Goal: Transaction & Acquisition: Obtain resource

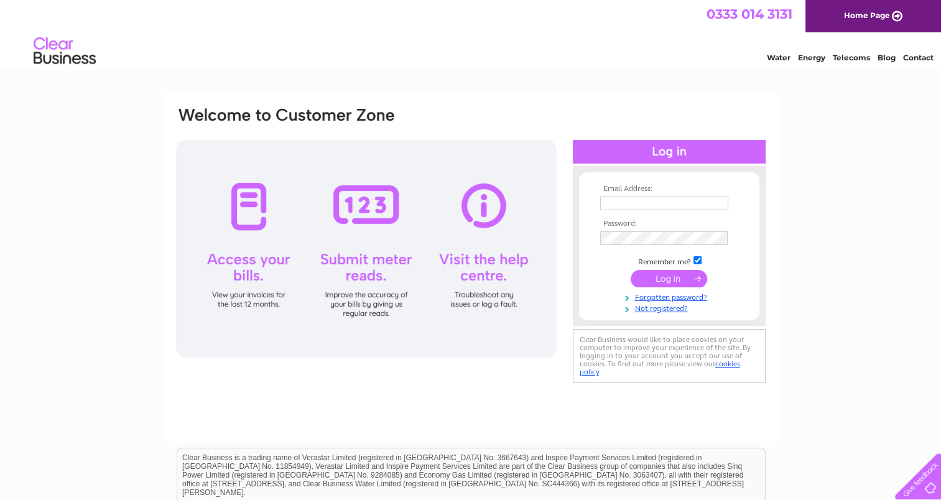
type input "anne.gillies@anchor-freight.co.uk"
click at [665, 276] on input "submit" at bounding box center [669, 278] width 77 height 17
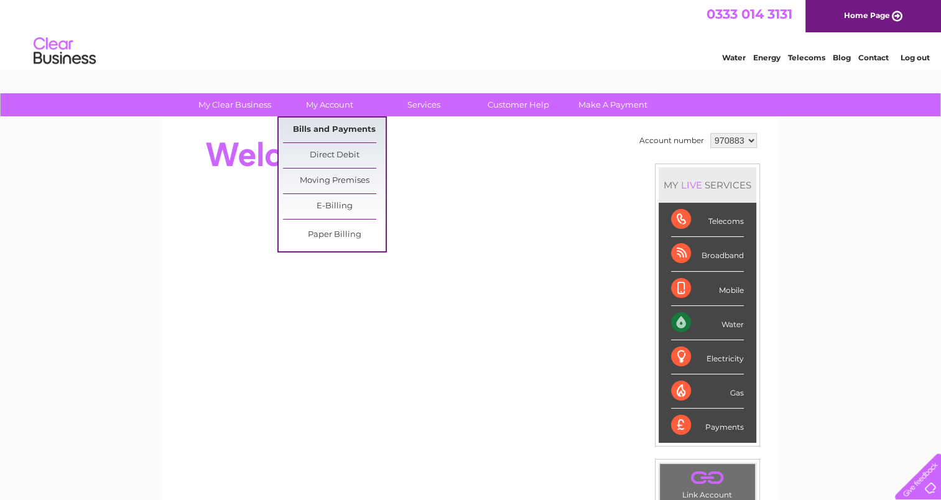
click at [348, 127] on link "Bills and Payments" at bounding box center [334, 130] width 103 height 25
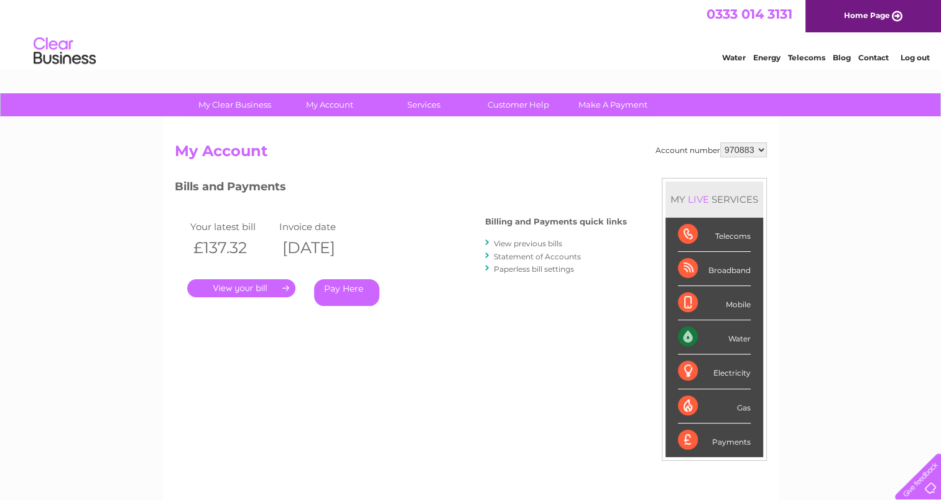
click at [536, 240] on link "View previous bills" at bounding box center [528, 243] width 68 height 9
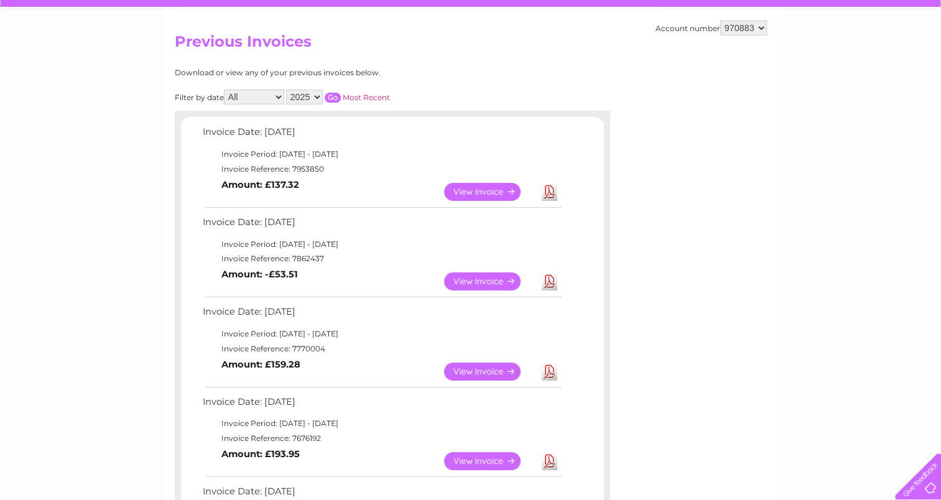
scroll to position [62, 0]
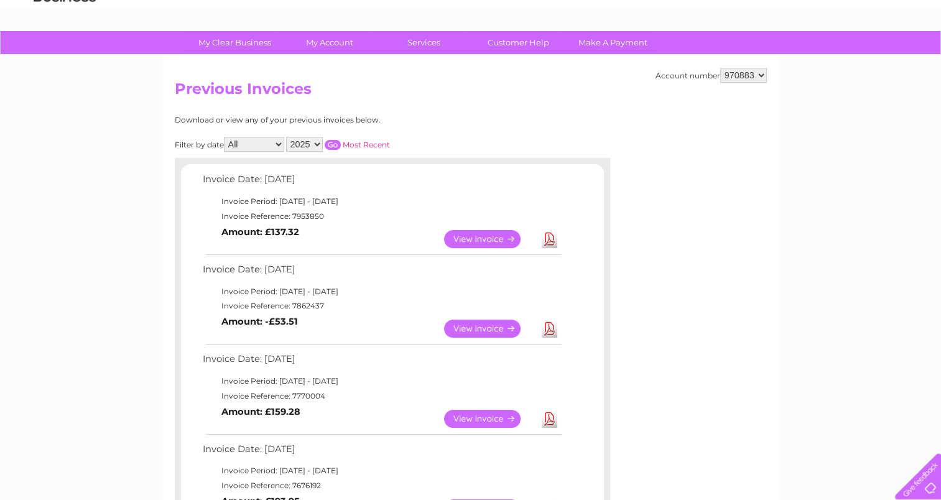
click at [547, 325] on link "Download" at bounding box center [550, 329] width 16 height 18
click at [485, 234] on link "View" at bounding box center [489, 239] width 91 height 18
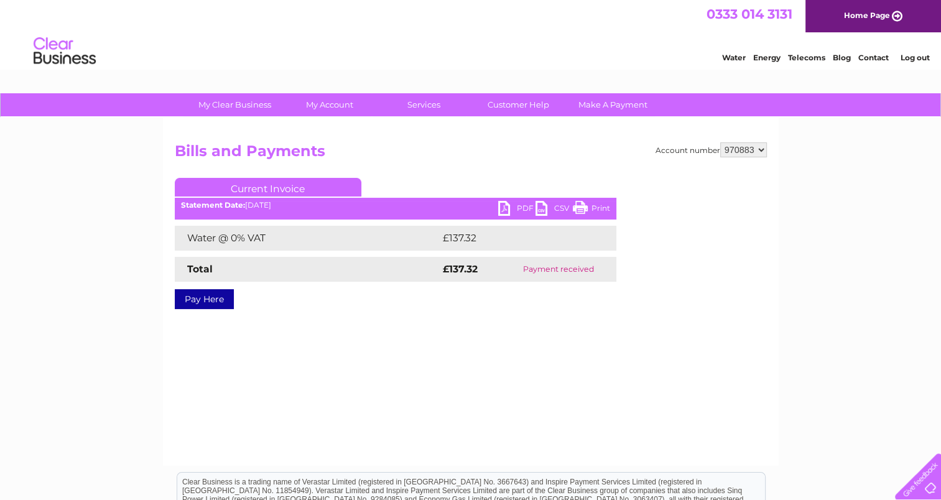
click at [524, 204] on link "PDF" at bounding box center [516, 210] width 37 height 18
